Goal: Task Accomplishment & Management: Use online tool/utility

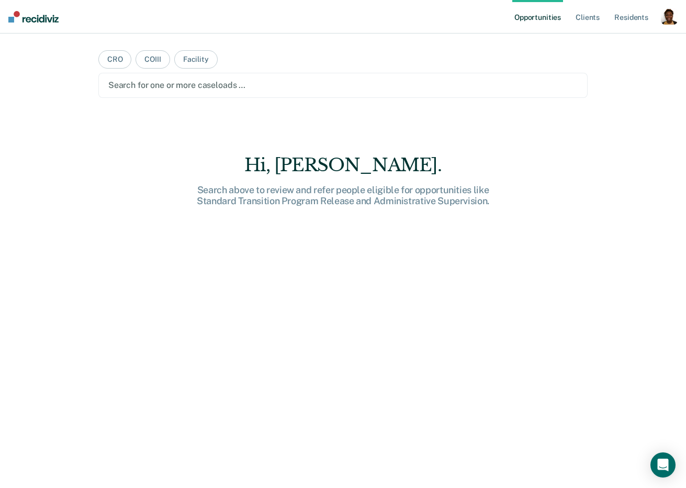
click at [670, 14] on div "button" at bounding box center [669, 16] width 17 height 17
click at [594, 42] on link "Profile" at bounding box center [627, 42] width 84 height 9
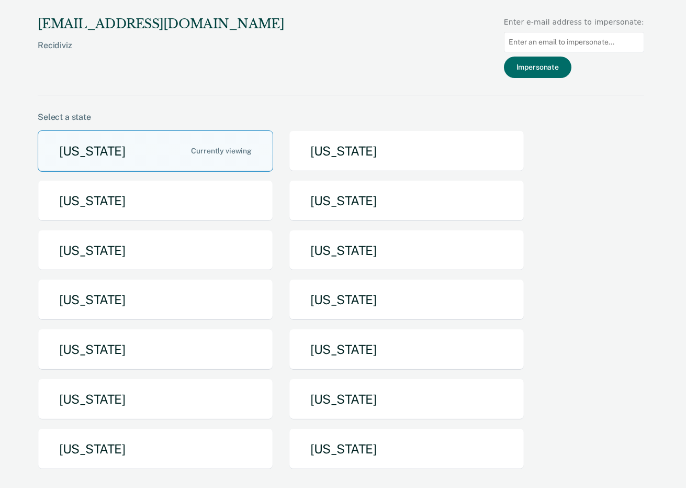
click at [164, 451] on button "[US_STATE]" at bounding box center [156, 448] width 236 height 41
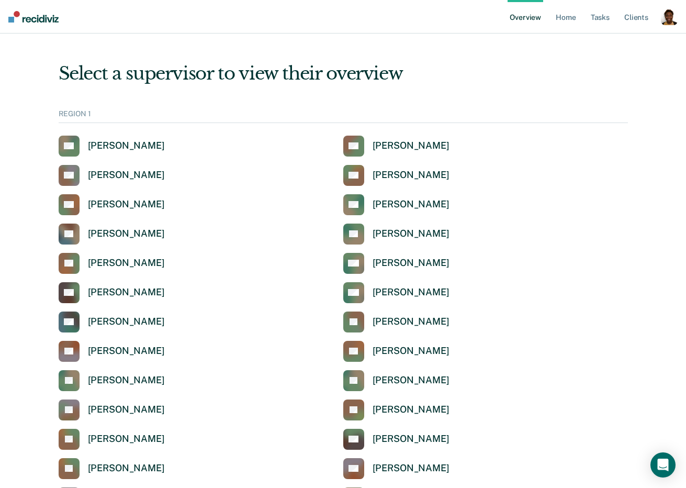
click at [666, 16] on div "button" at bounding box center [669, 16] width 17 height 17
drag, startPoint x: 637, startPoint y: 36, endPoint x: 635, endPoint y: 41, distance: 6.1
click at [636, 37] on div "Profile How it works Log Out" at bounding box center [627, 54] width 101 height 51
click at [635, 41] on link "Profile" at bounding box center [627, 42] width 84 height 9
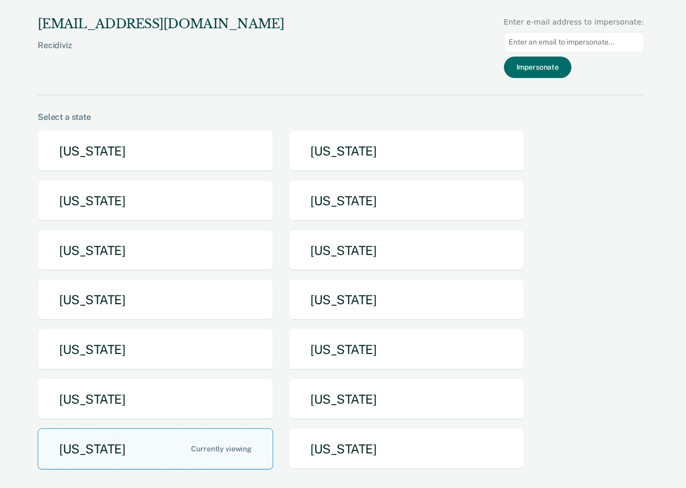
drag, startPoint x: 621, startPoint y: 36, endPoint x: 533, endPoint y: 79, distance: 98.1
click at [620, 36] on input at bounding box center [574, 42] width 140 height 20
paste input "[EMAIL_ADDRESS][PERSON_NAME][DOMAIN_NAME][US_STATE]"
type input "[EMAIL_ADDRESS][PERSON_NAME][DOMAIN_NAME][US_STATE]"
click at [552, 60] on button "Impersonate" at bounding box center [538, 67] width 68 height 21
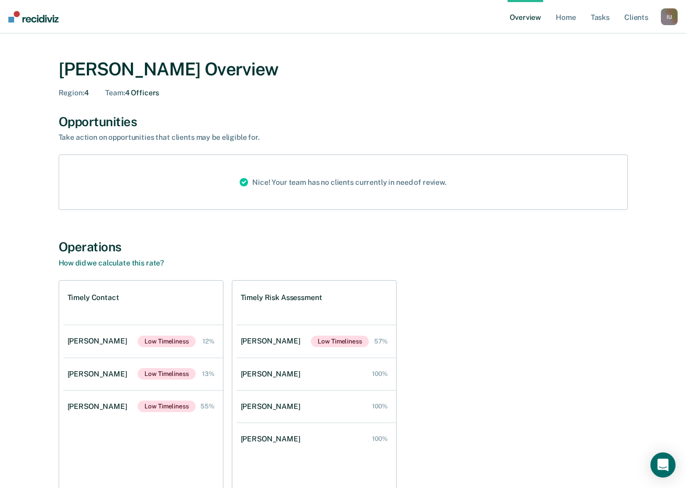
scroll to position [57, 0]
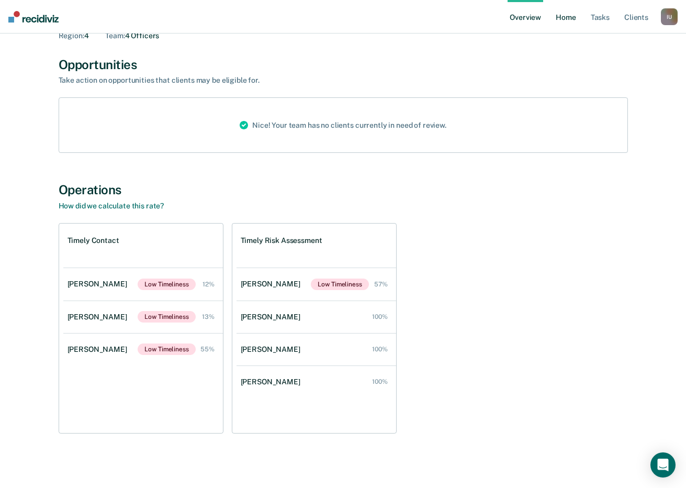
click at [576, 21] on link "Home" at bounding box center [566, 17] width 24 height 34
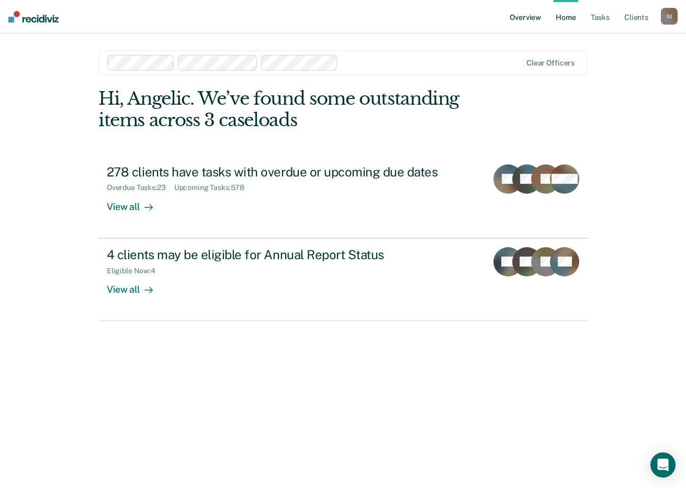
click at [519, 17] on link "Overview" at bounding box center [526, 17] width 36 height 34
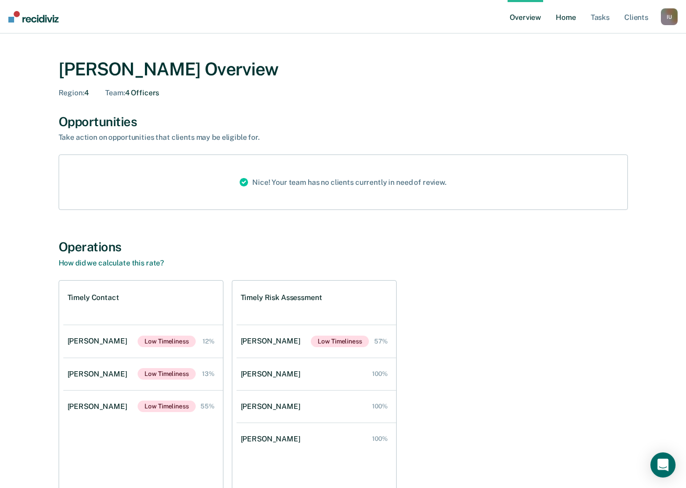
click at [572, 18] on link "Home" at bounding box center [566, 17] width 24 height 34
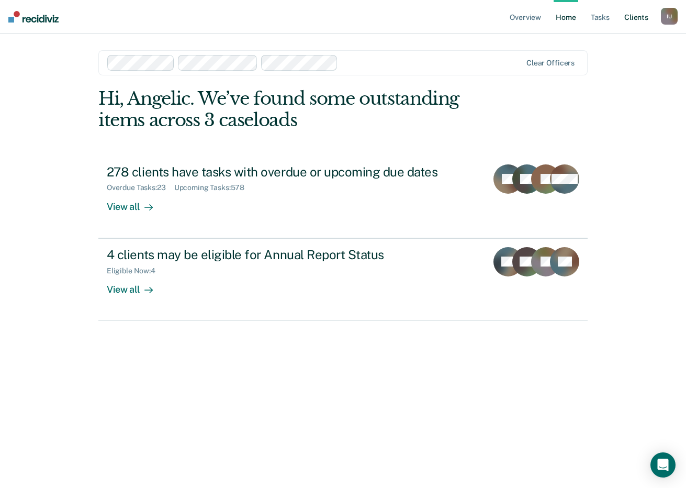
click at [636, 23] on link "Client s" at bounding box center [637, 17] width 28 height 34
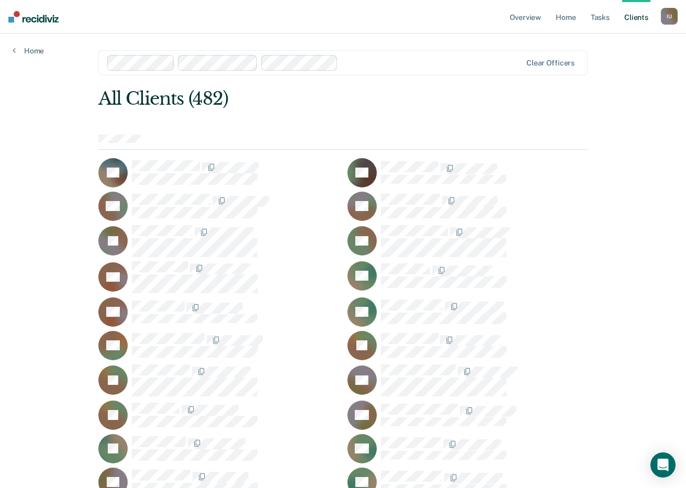
click at [387, 54] on div "Clear officers" at bounding box center [343, 62] width 490 height 25
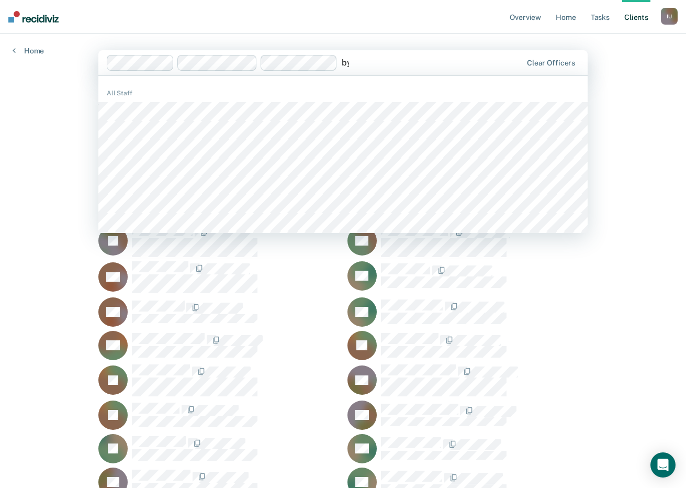
type input "byr"
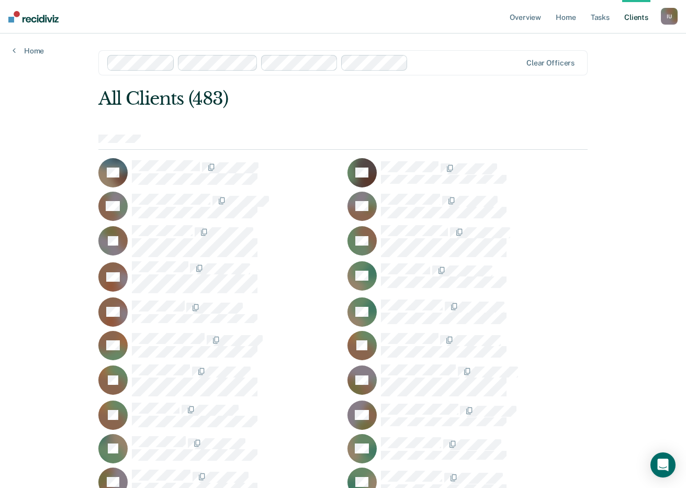
click at [339, 107] on div "All Clients (483)" at bounding box center [294, 98] width 392 height 21
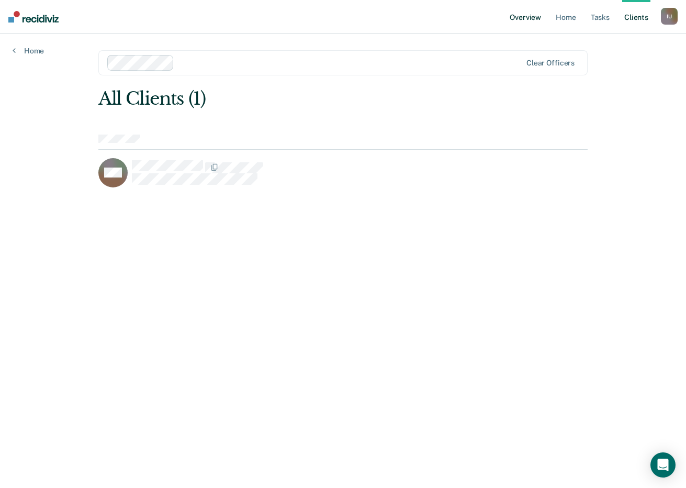
click at [520, 17] on link "Overview" at bounding box center [526, 17] width 36 height 34
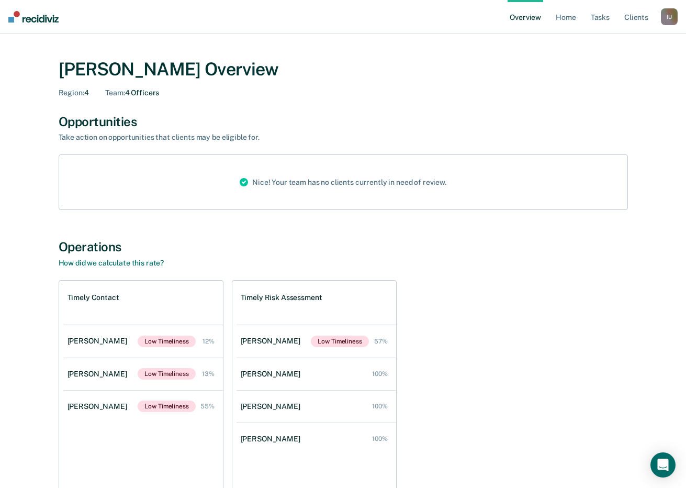
scroll to position [57, 0]
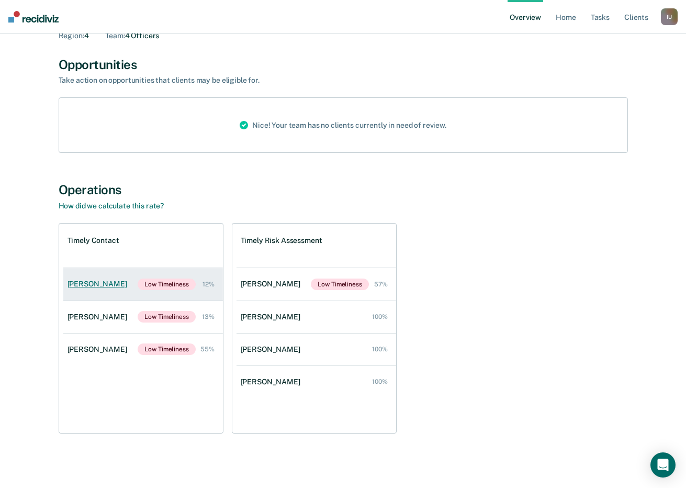
click at [103, 286] on div "[PERSON_NAME]" at bounding box center [100, 284] width 64 height 9
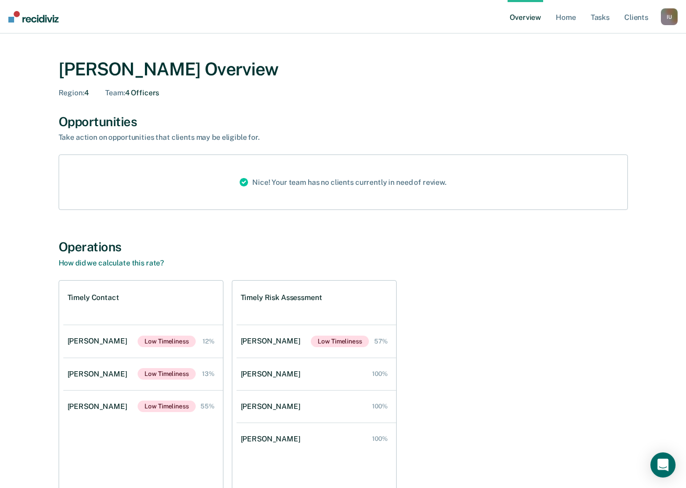
click at [663, 15] on div "I U" at bounding box center [669, 16] width 17 height 17
click at [459, 75] on div "[PERSON_NAME] Overview" at bounding box center [344, 69] width 570 height 21
click at [672, 18] on div "I U" at bounding box center [669, 16] width 17 height 17
click at [644, 39] on link "Profile" at bounding box center [627, 42] width 84 height 9
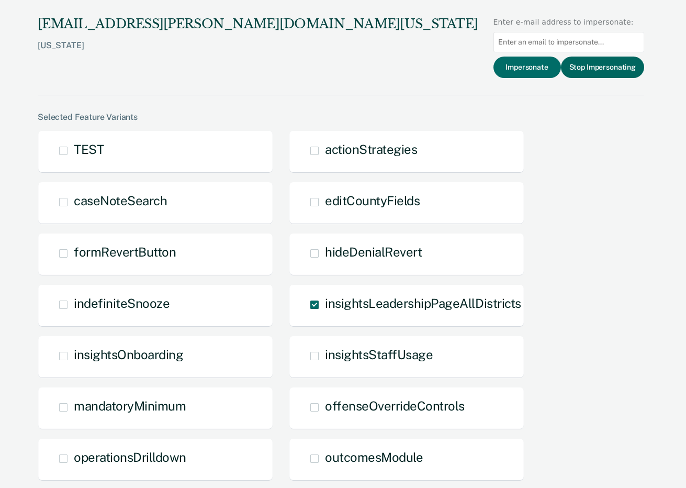
click at [587, 70] on button "Stop Impersonating" at bounding box center [602, 67] width 83 height 21
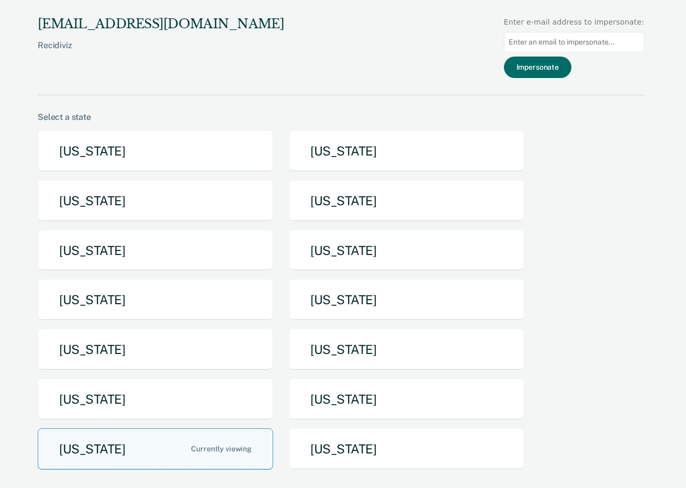
click at [567, 43] on input at bounding box center [574, 42] width 140 height 20
paste input "miranda.johnson@tdcj.texas.gov"
type input "miranda.johnson@tdcj.texas.gov"
click at [558, 67] on button "Impersonate" at bounding box center [538, 67] width 68 height 21
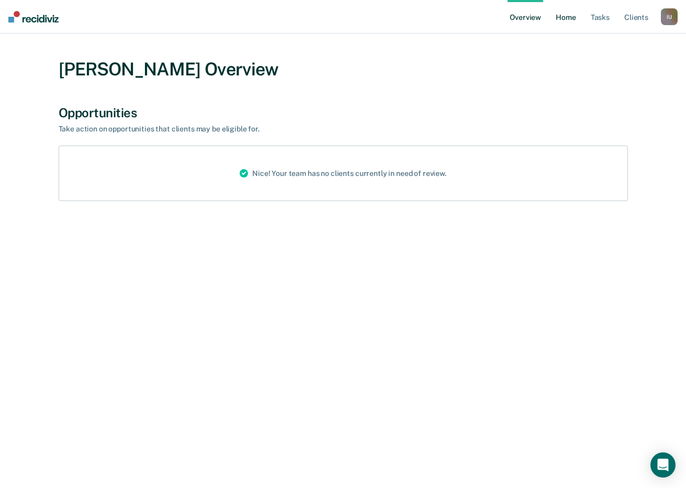
click at [564, 19] on link "Home" at bounding box center [566, 17] width 24 height 34
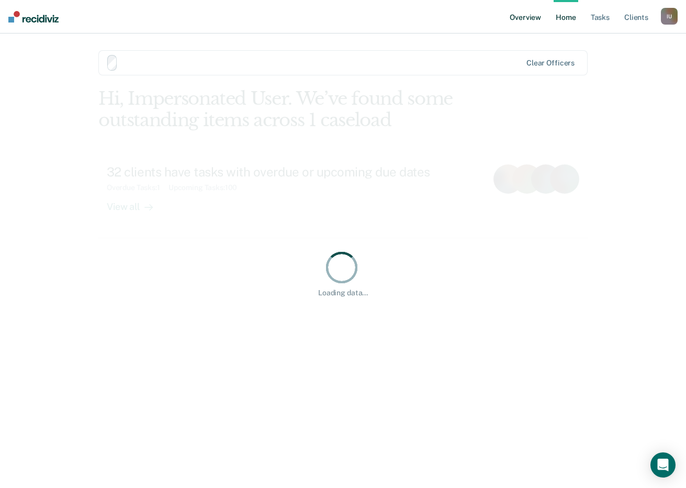
click at [517, 19] on link "Overview" at bounding box center [526, 17] width 36 height 34
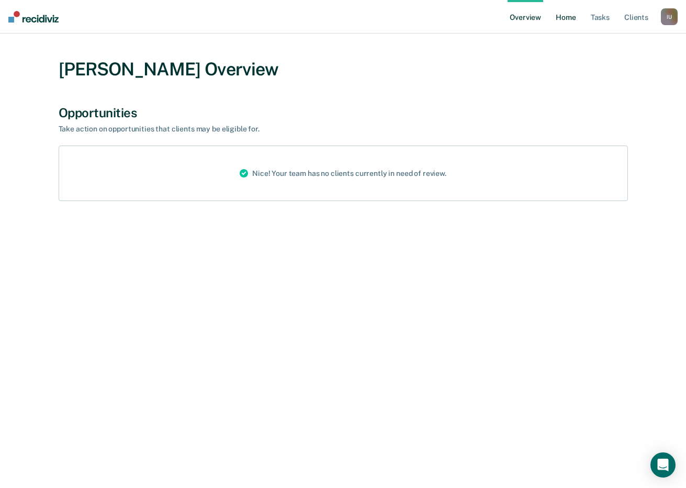
click at [565, 20] on link "Home" at bounding box center [566, 17] width 24 height 34
